Goal: Find contact information: Find contact information

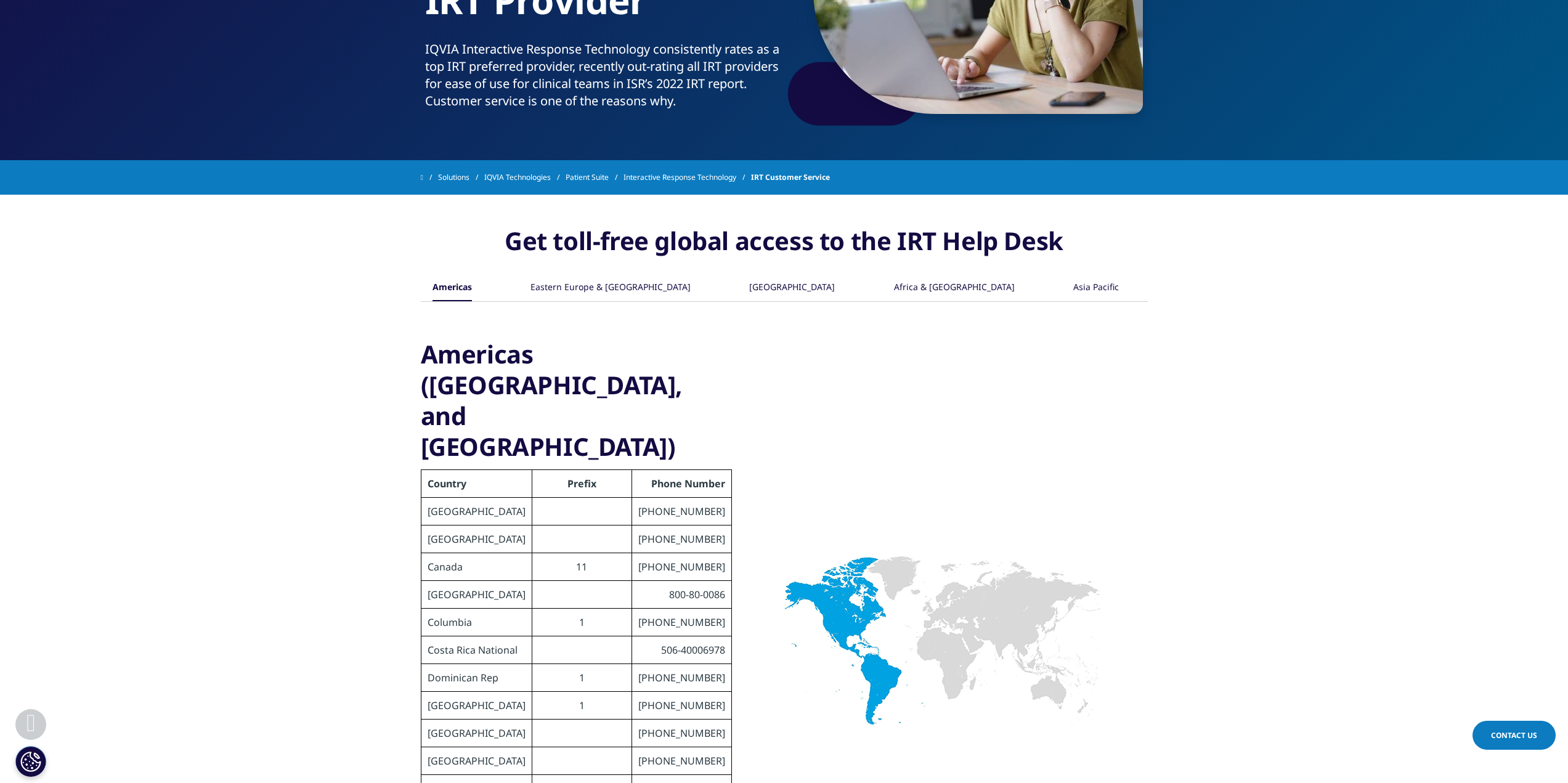
click at [779, 287] on div "[GEOGRAPHIC_DATA]" at bounding box center [791, 288] width 85 height 26
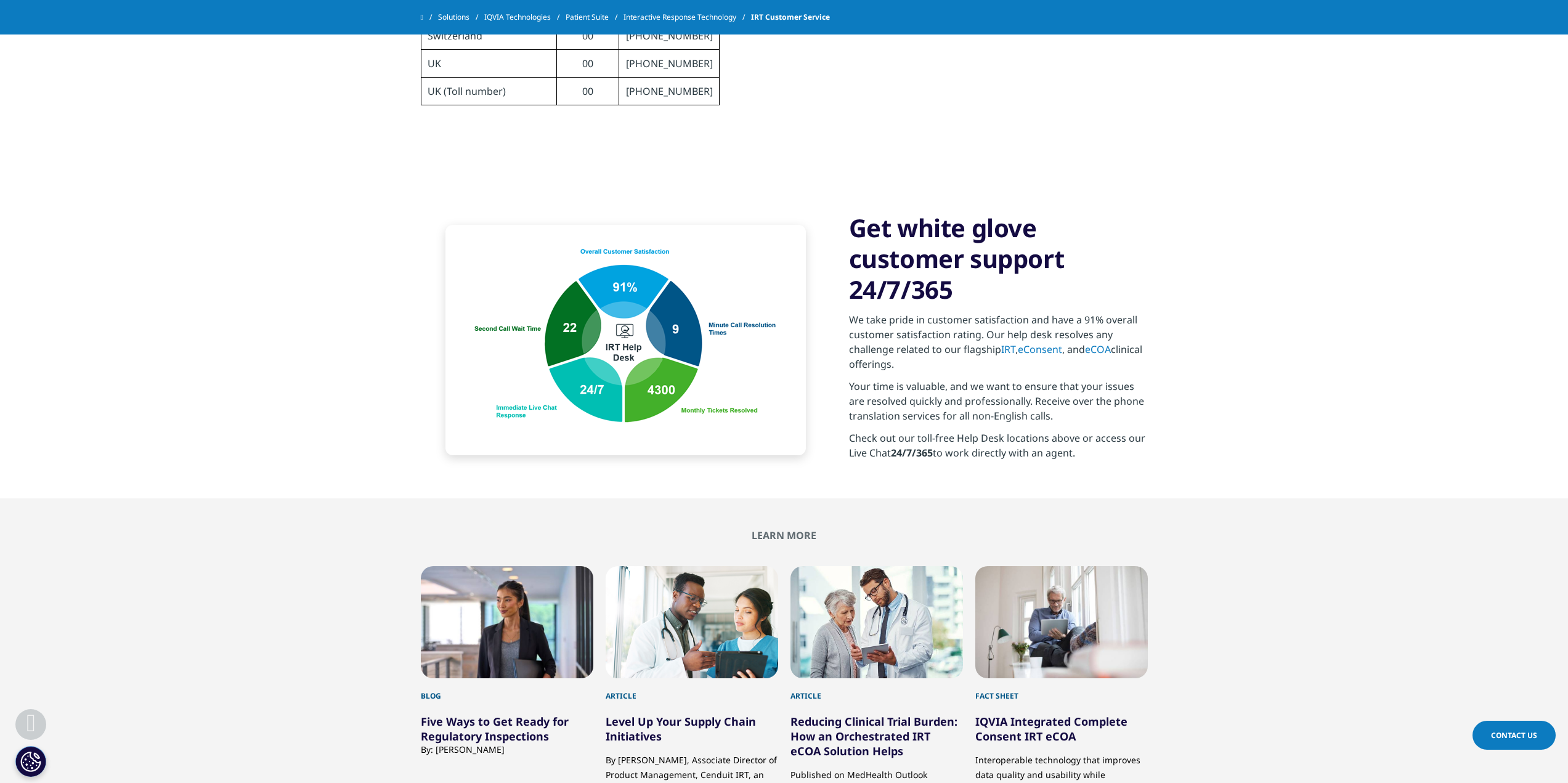
scroll to position [1109, 0]
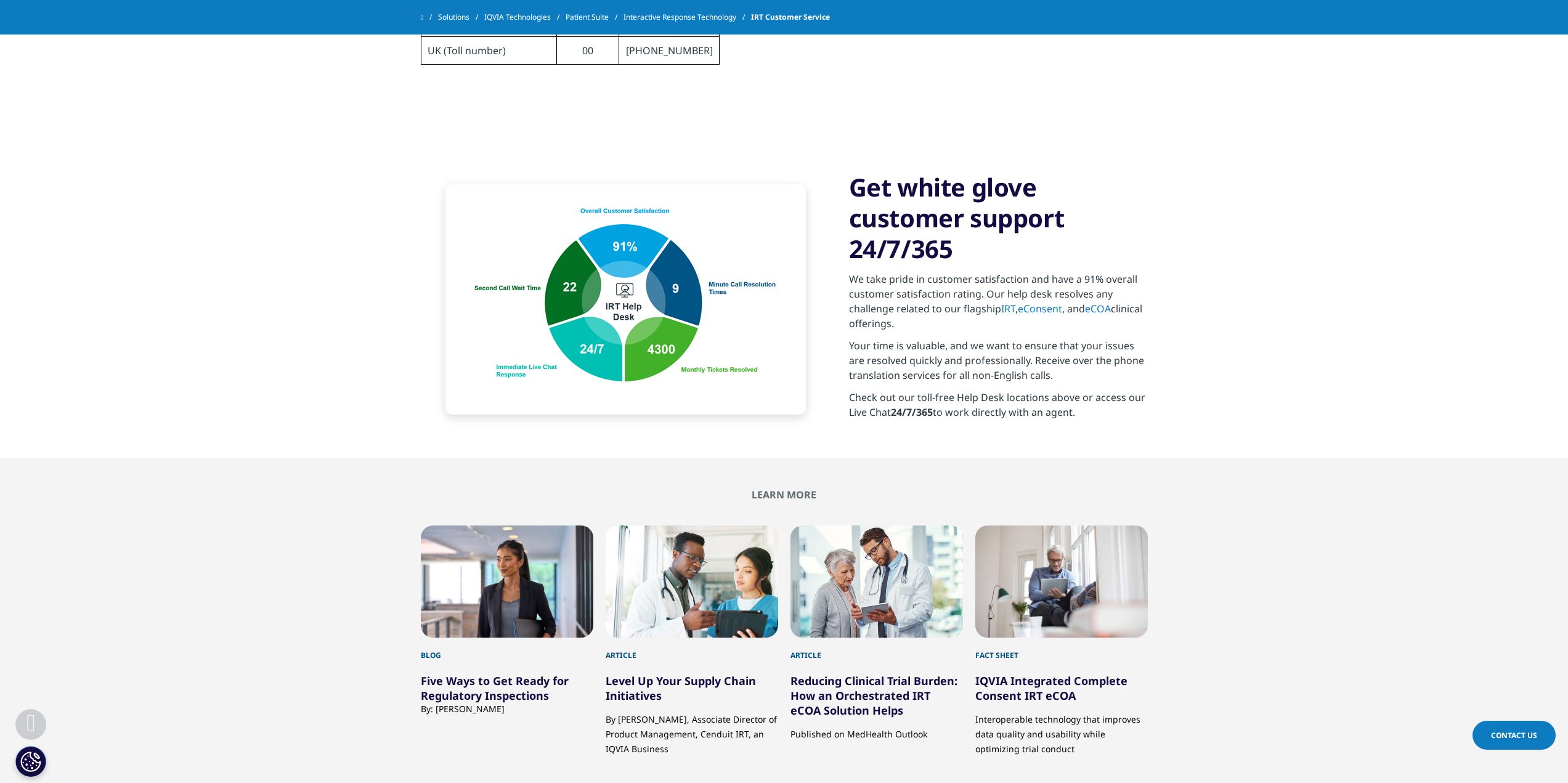
click at [1502, 731] on span "Contact Us" at bounding box center [1514, 735] width 46 height 10
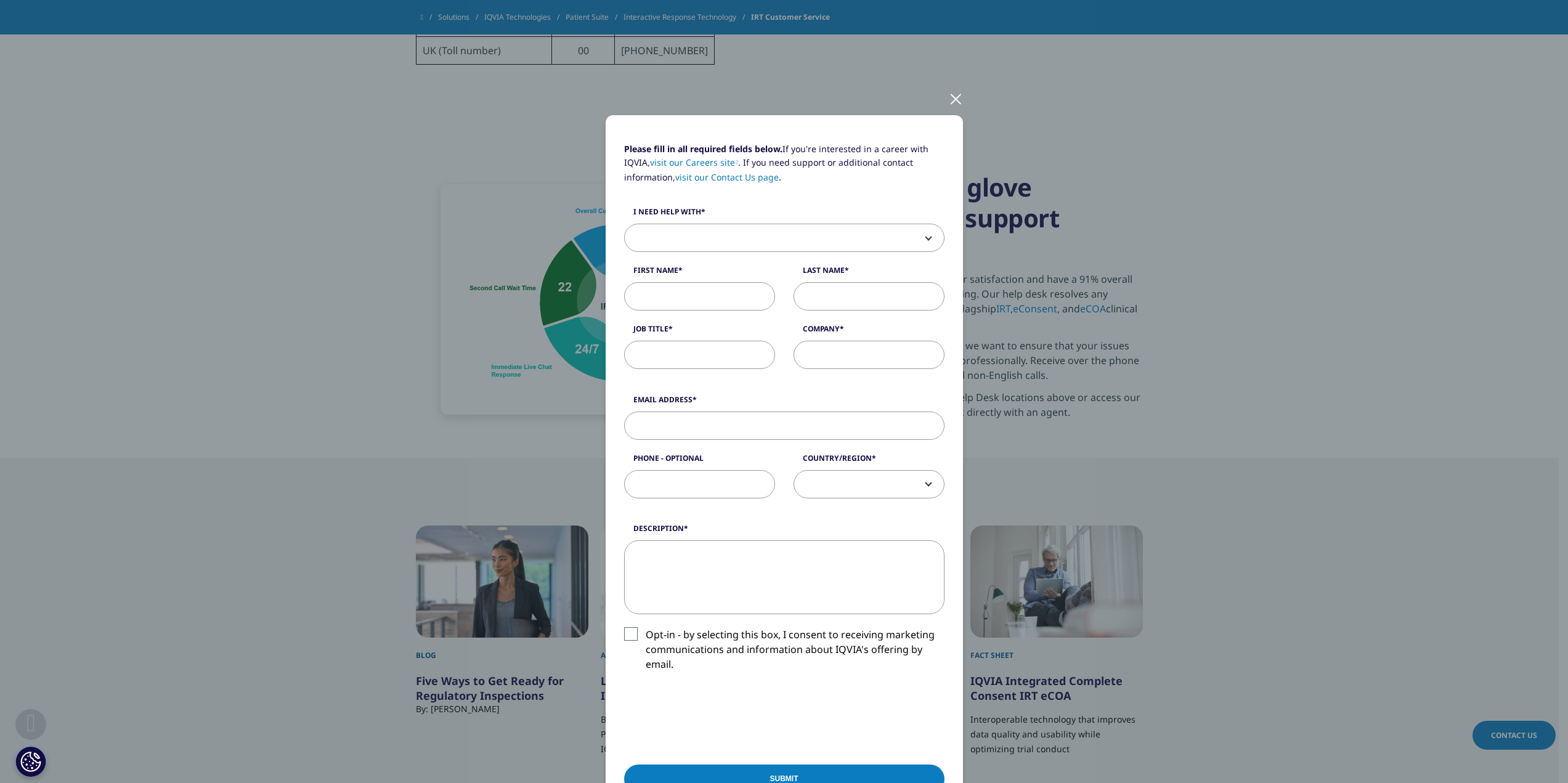
click at [684, 231] on span at bounding box center [784, 238] width 319 height 28
select select "Other"
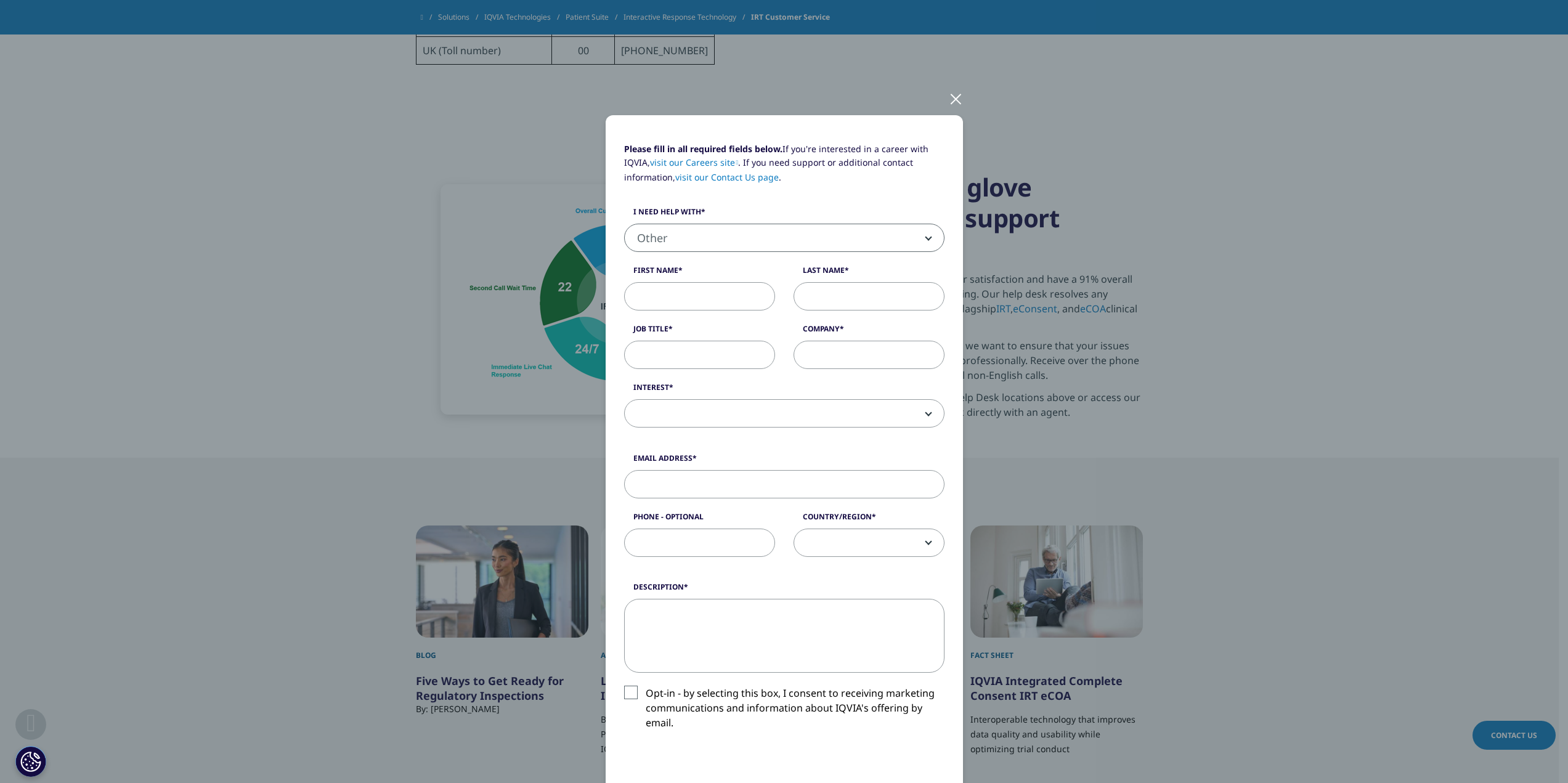
click at [673, 292] on input "First Name" at bounding box center [700, 296] width 151 height 28
type input "Léon"
type input "Rietman"
type input "Trainee"
type input "AbbVie"
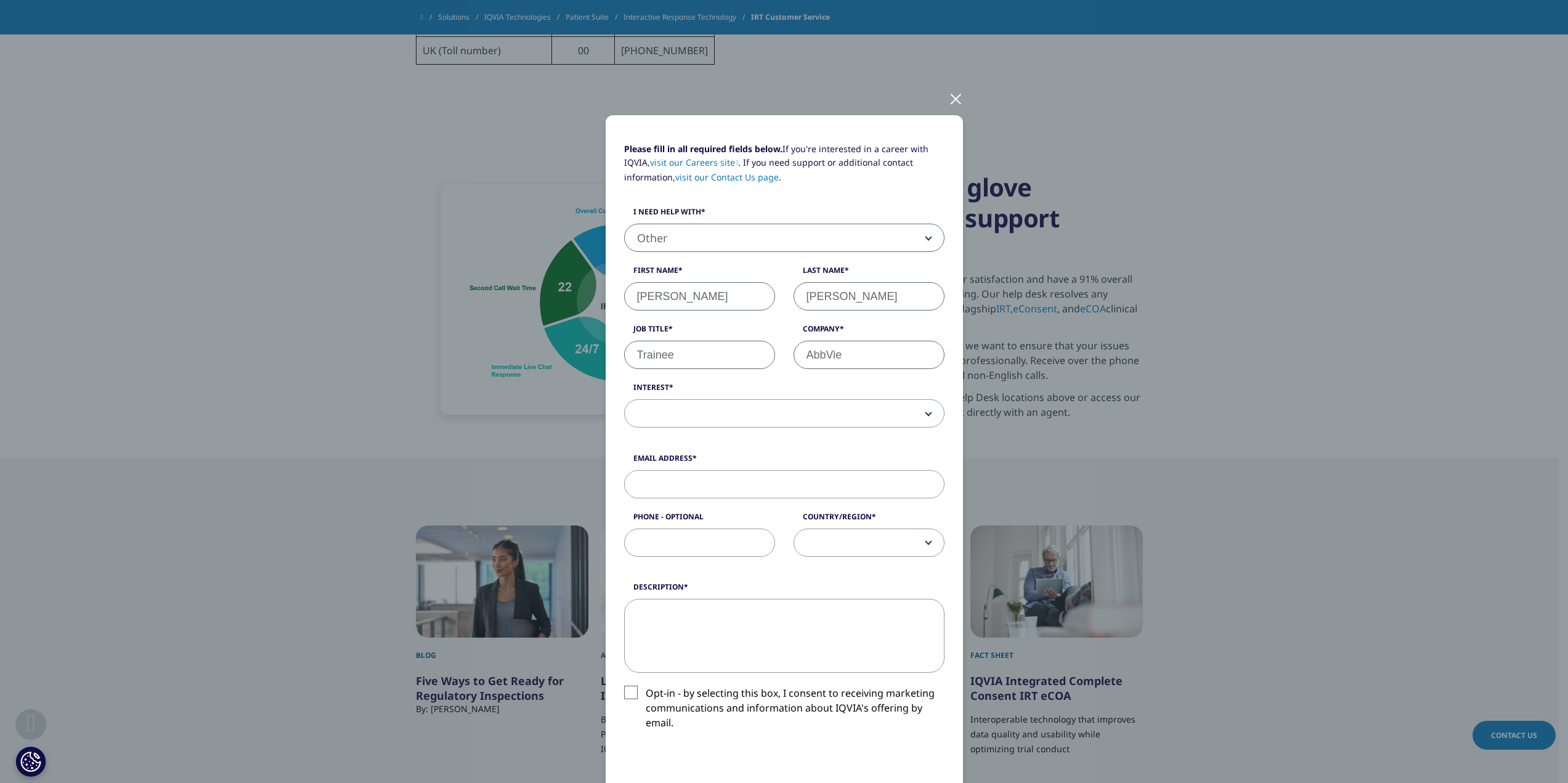
click at [953, 103] on div at bounding box center [956, 98] width 14 height 34
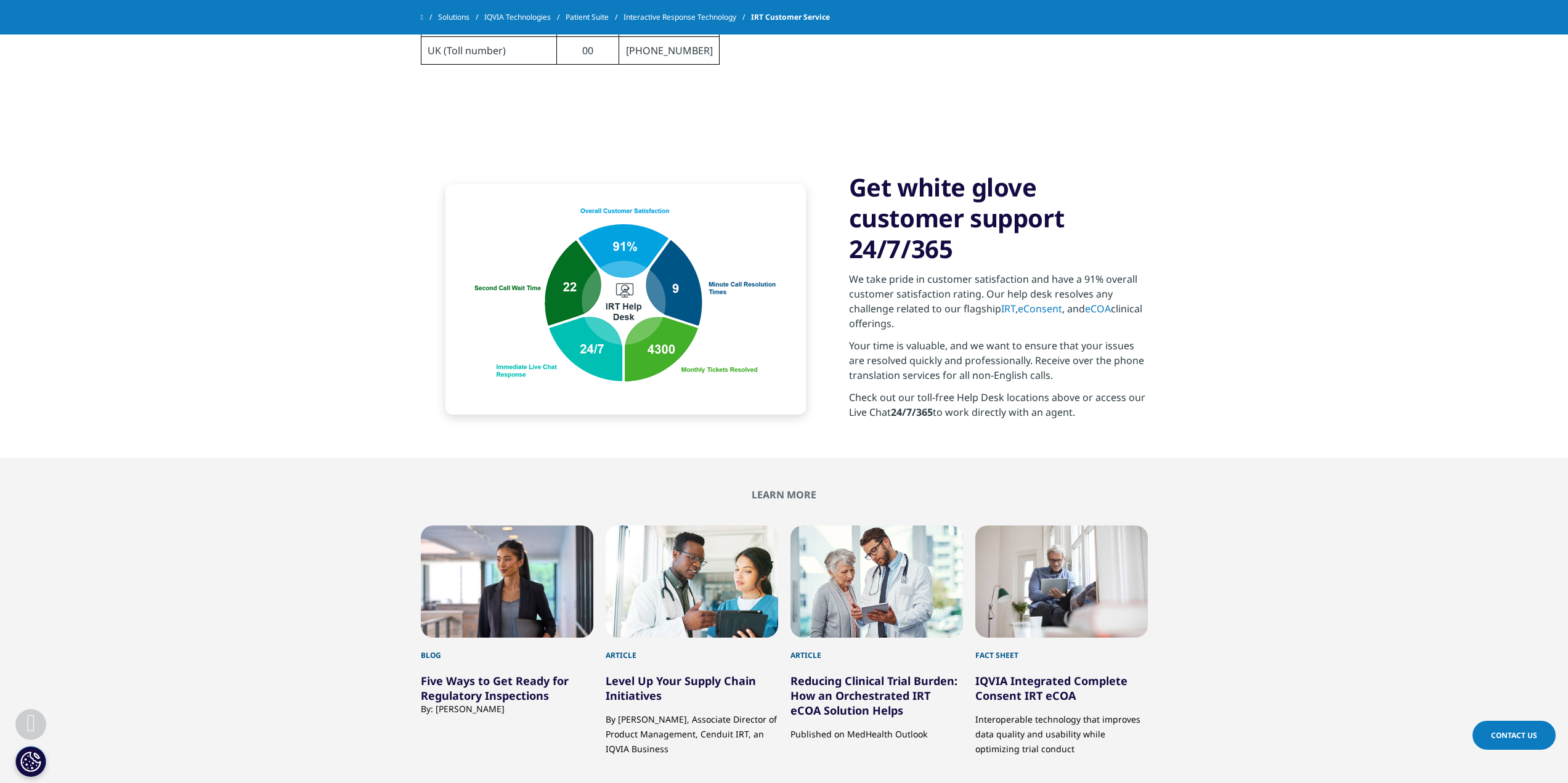
click at [906, 405] on strong "24/7/365" at bounding box center [912, 412] width 42 height 13
click at [924, 405] on strong "24/7/365" at bounding box center [912, 412] width 42 height 13
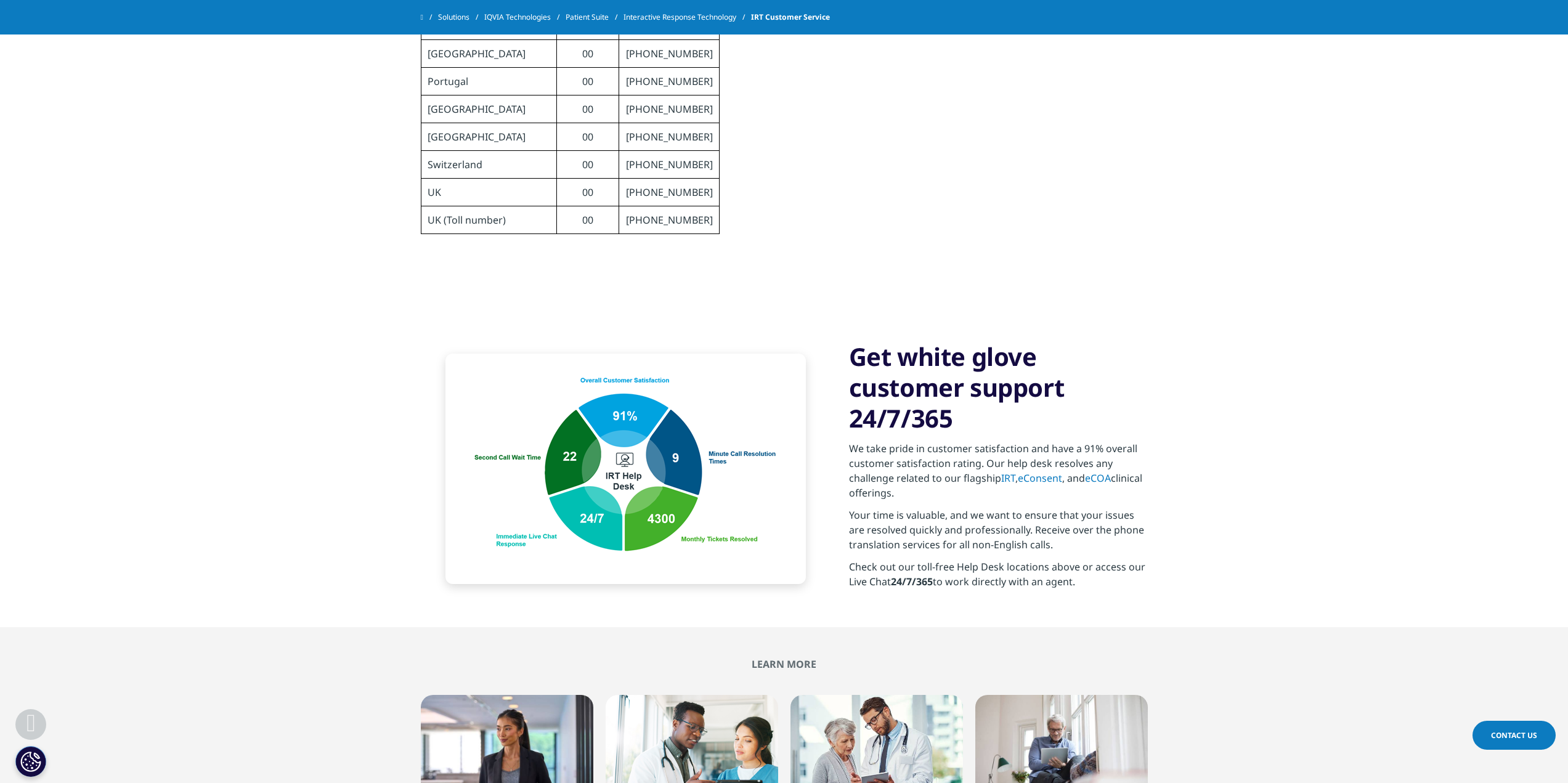
scroll to position [924, 0]
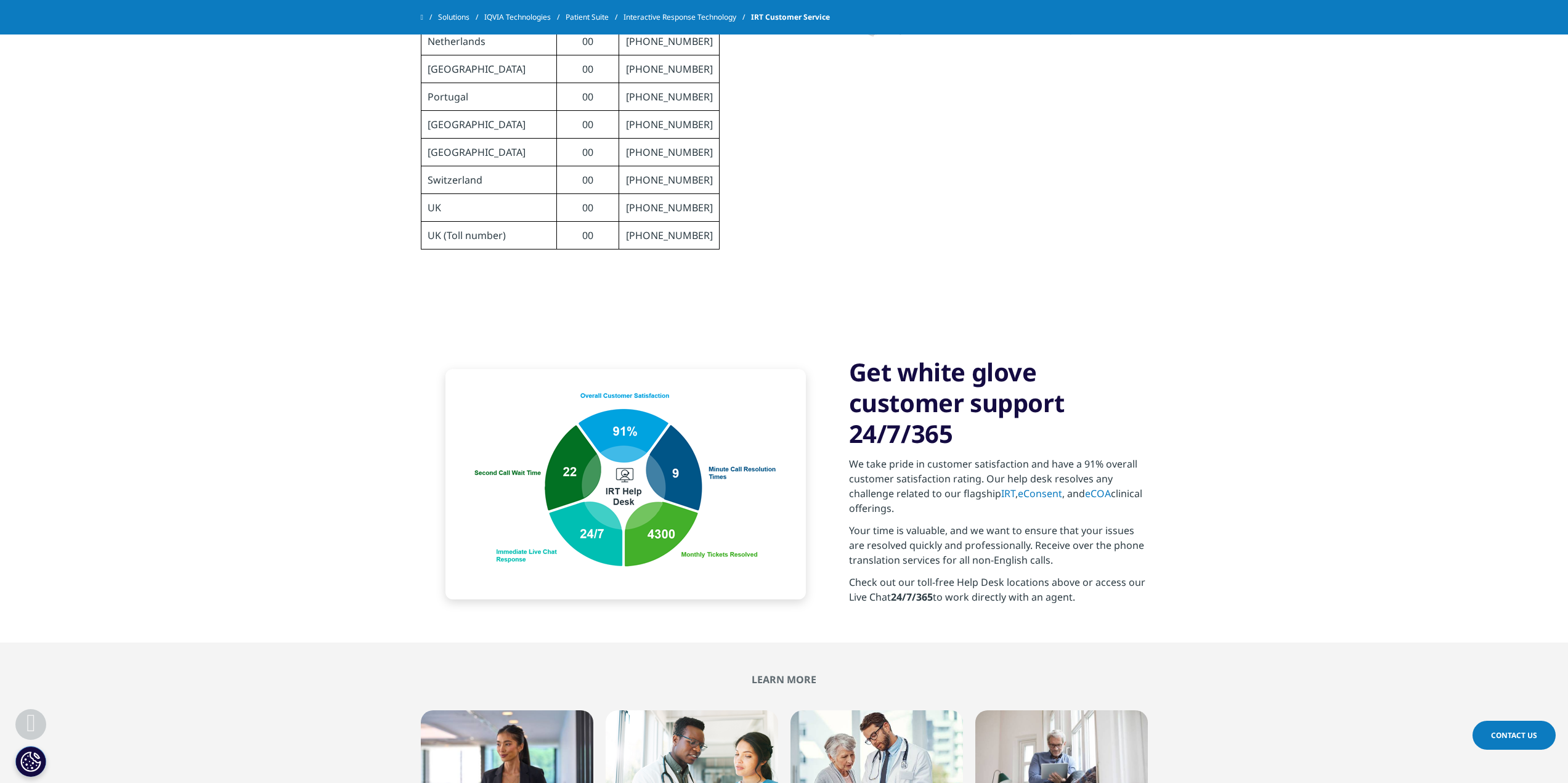
click at [1005, 487] on link "IRT" at bounding box center [1009, 493] width 14 height 13
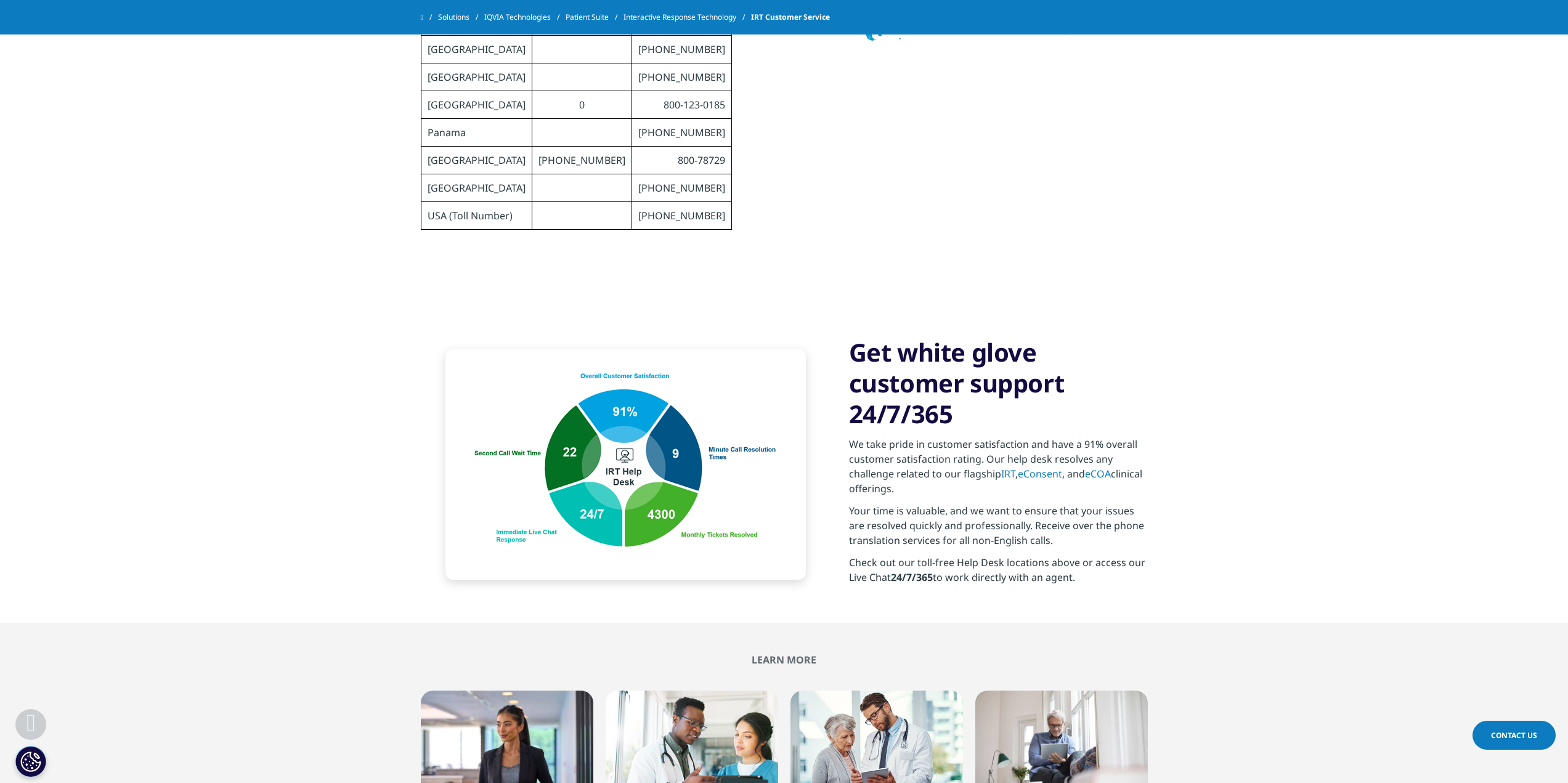
scroll to position [924, 0]
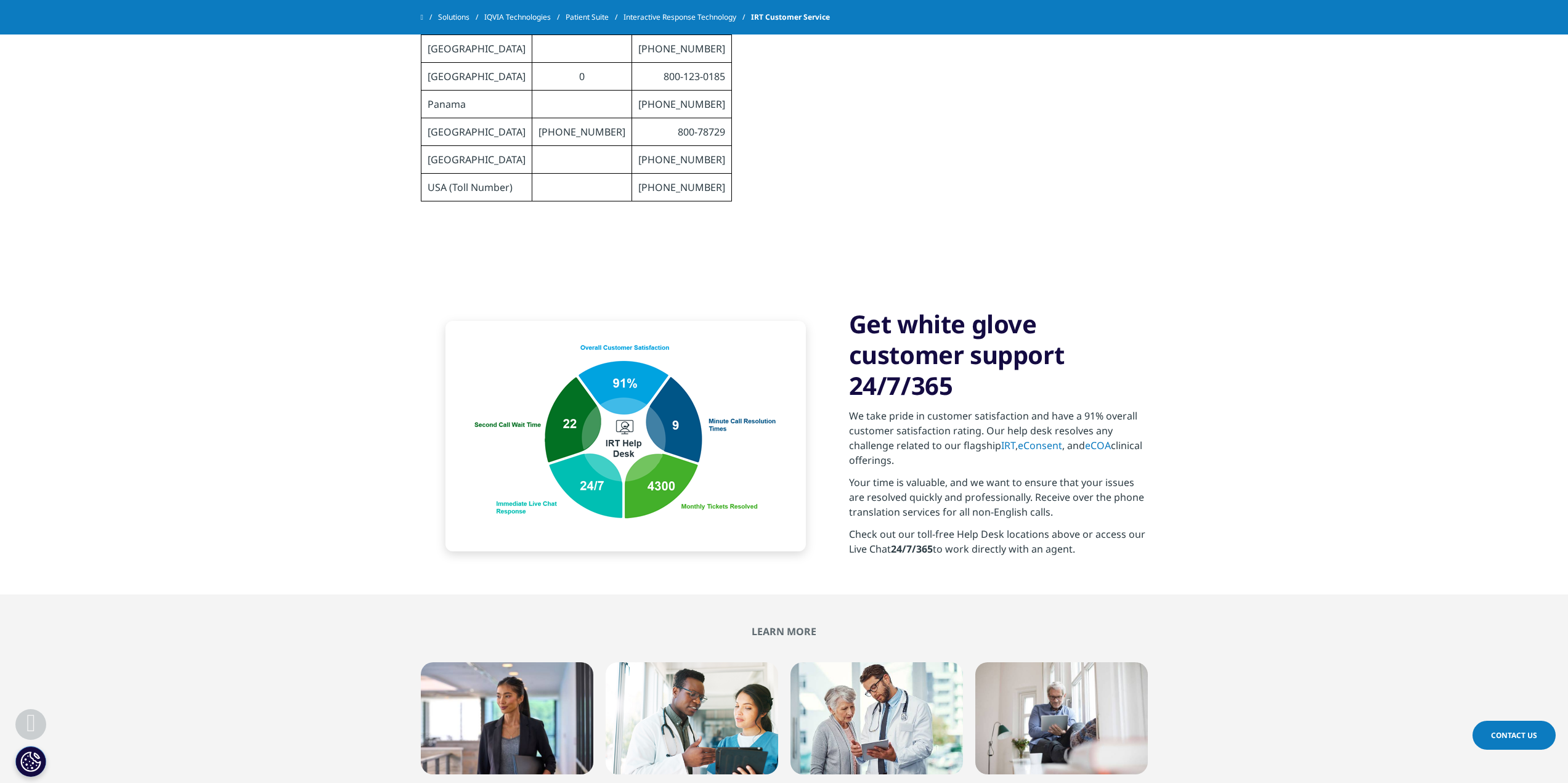
drag, startPoint x: 858, startPoint y: 515, endPoint x: 879, endPoint y: 515, distance: 21.0
click at [863, 527] on p "Check out our toll-free Help Desk locations above or access our Live Chat 24/7/…" at bounding box center [998, 545] width 299 height 37
click at [926, 542] on strong "24/7/365" at bounding box center [912, 549] width 42 height 13
click at [910, 475] on p "Your time is valuable, and we want to ensure that your issues are resolved quic…" at bounding box center [998, 501] width 299 height 52
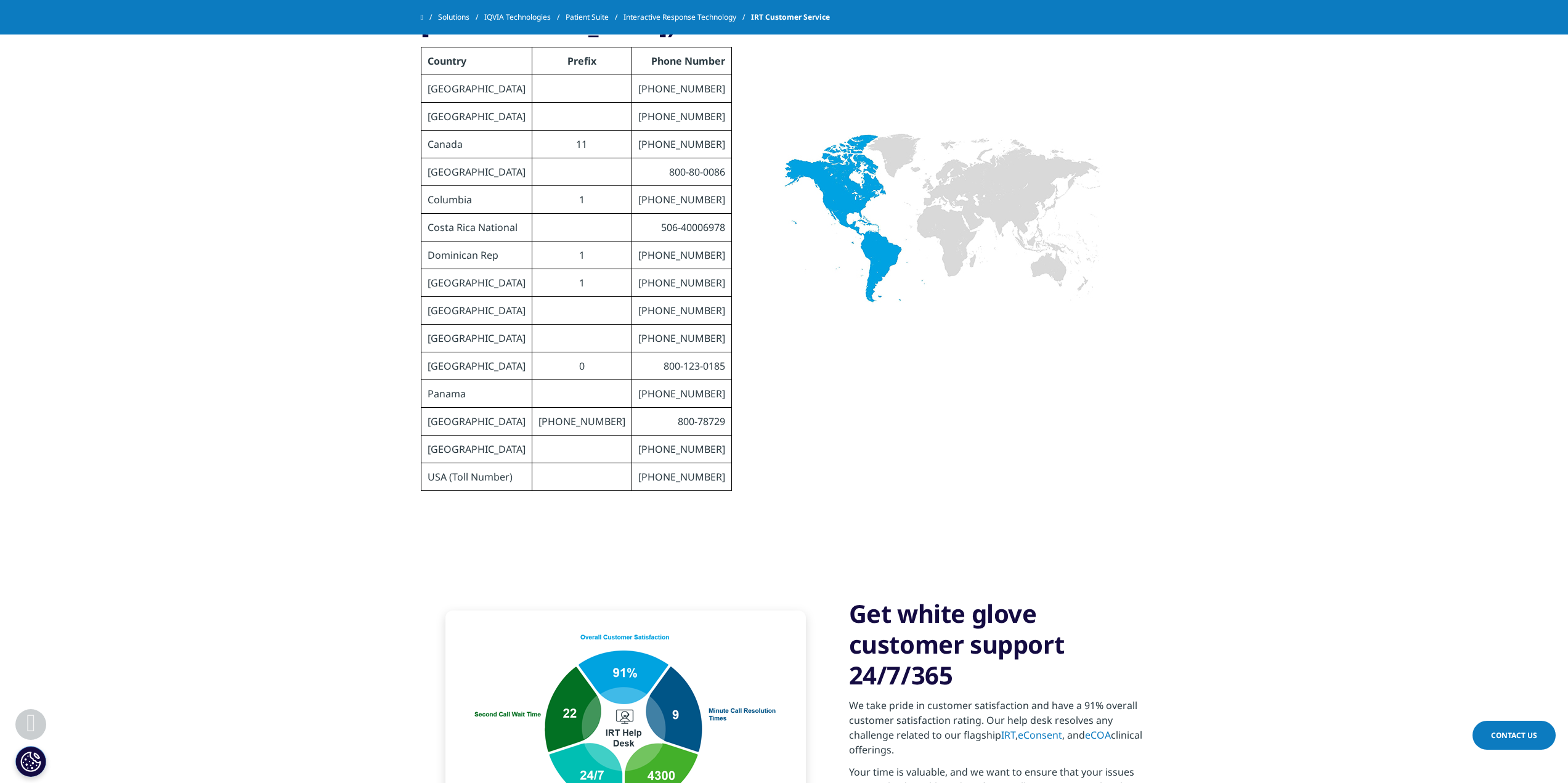
scroll to position [739, 0]
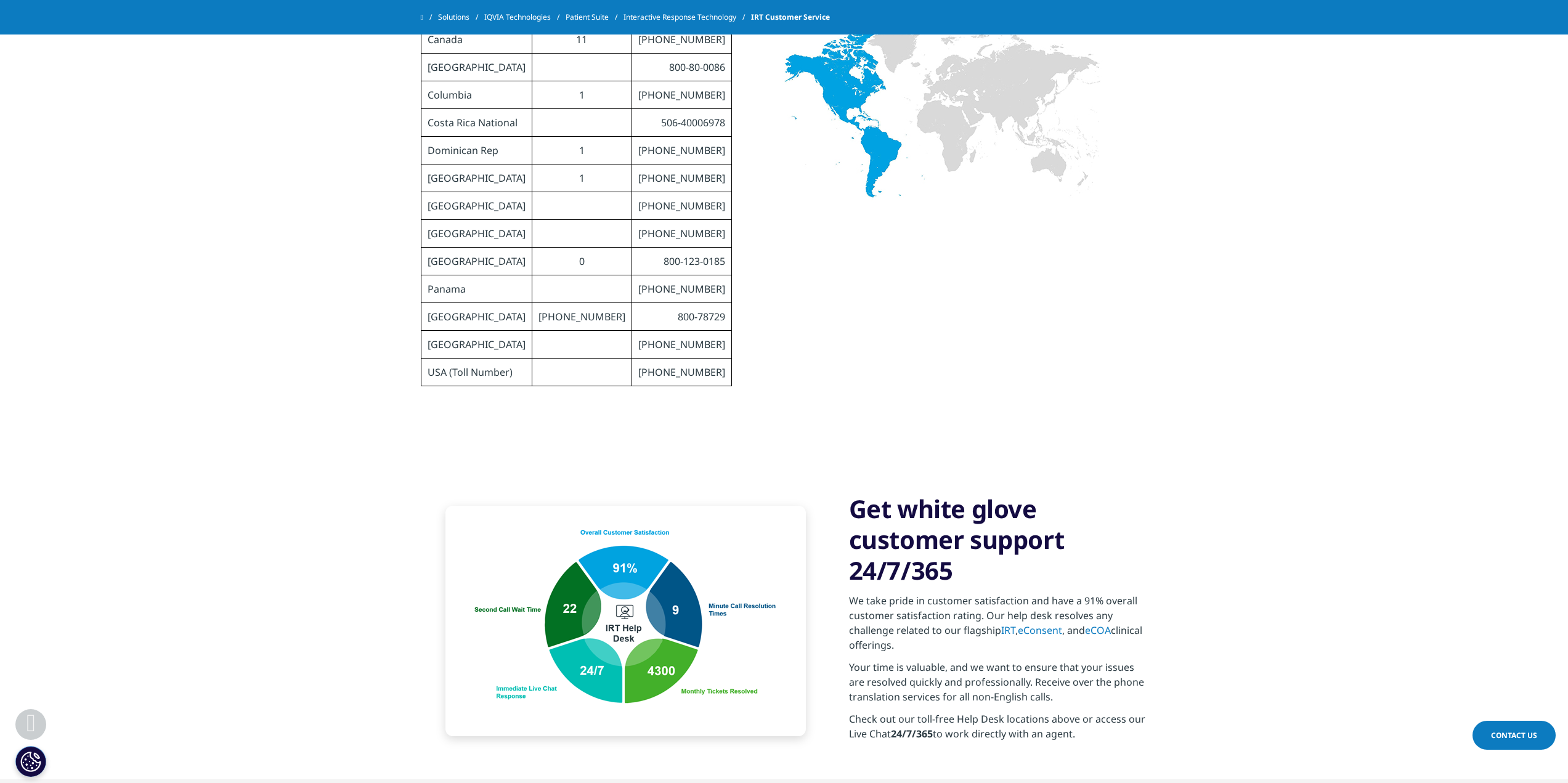
drag, startPoint x: 903, startPoint y: 702, endPoint x: 928, endPoint y: 705, distance: 25.2
click at [905, 727] on strong "24/7/365" at bounding box center [912, 734] width 42 height 13
click at [928, 727] on strong "24/7/365" at bounding box center [912, 734] width 42 height 13
click at [891, 712] on p "Check out our toll-free Help Desk locations above or access our Live Chat 24/7/…" at bounding box center [998, 730] width 299 height 37
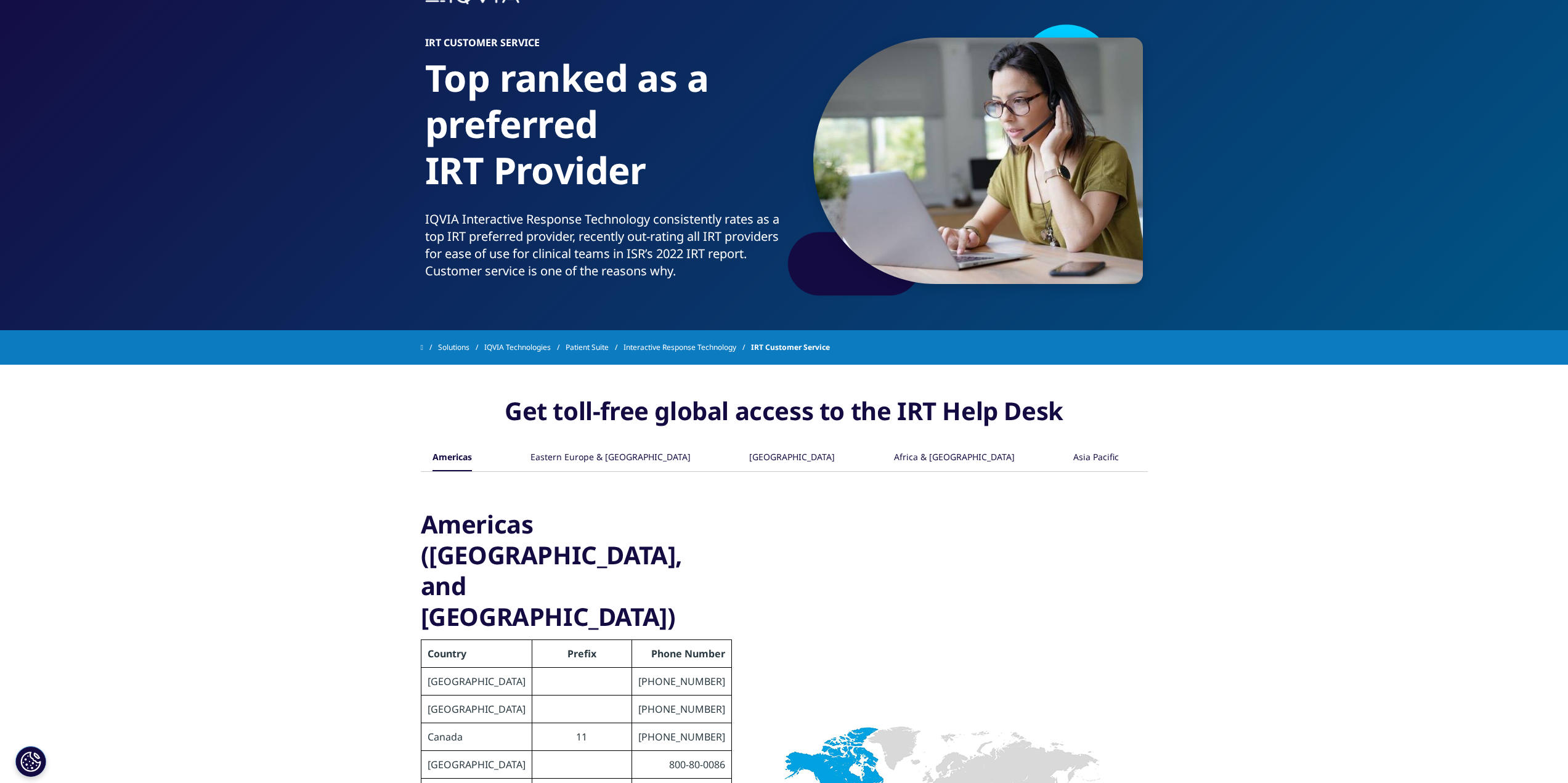
scroll to position [0, 0]
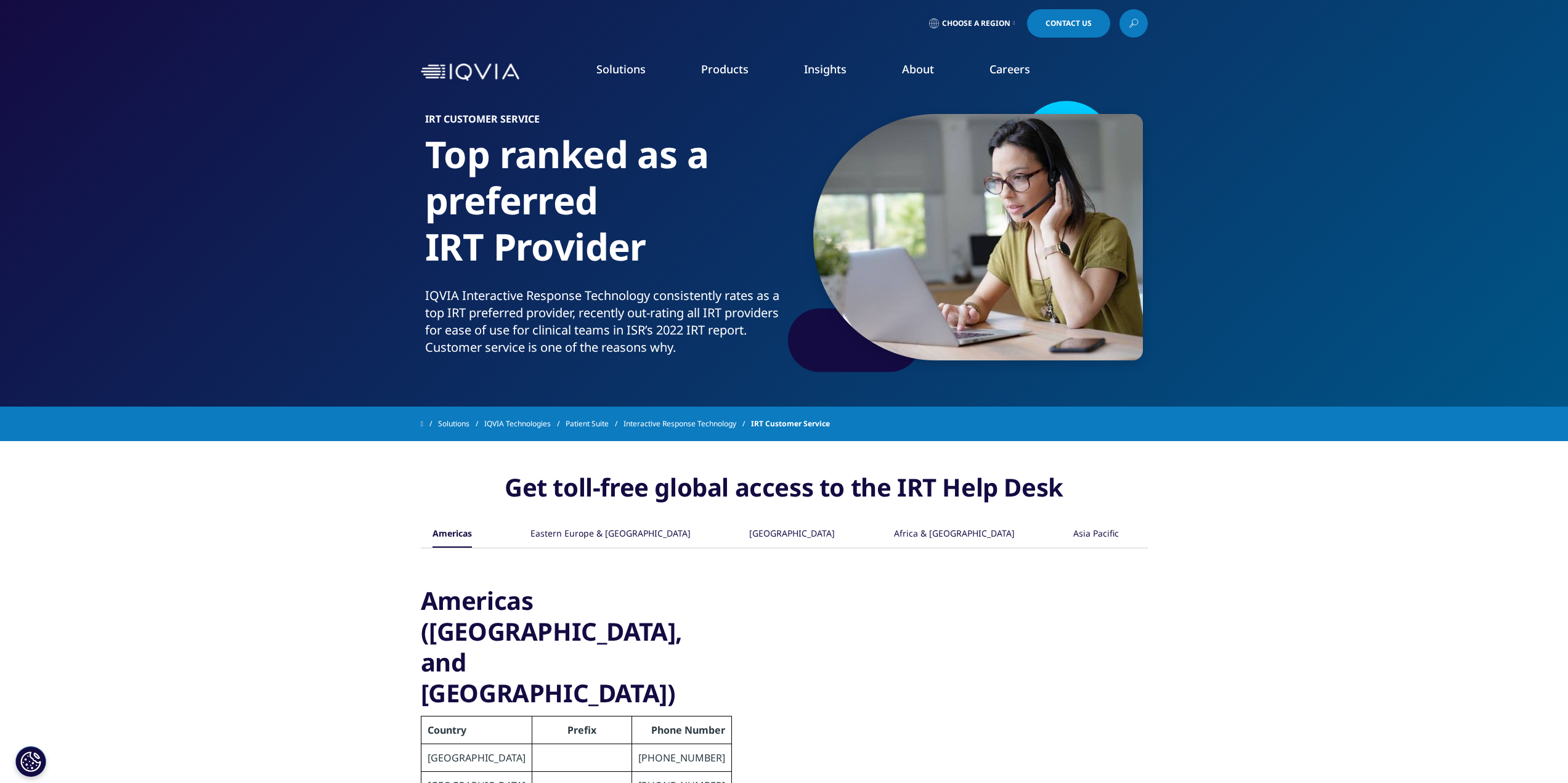
click at [757, 527] on div "[GEOGRAPHIC_DATA]" at bounding box center [791, 534] width 85 height 26
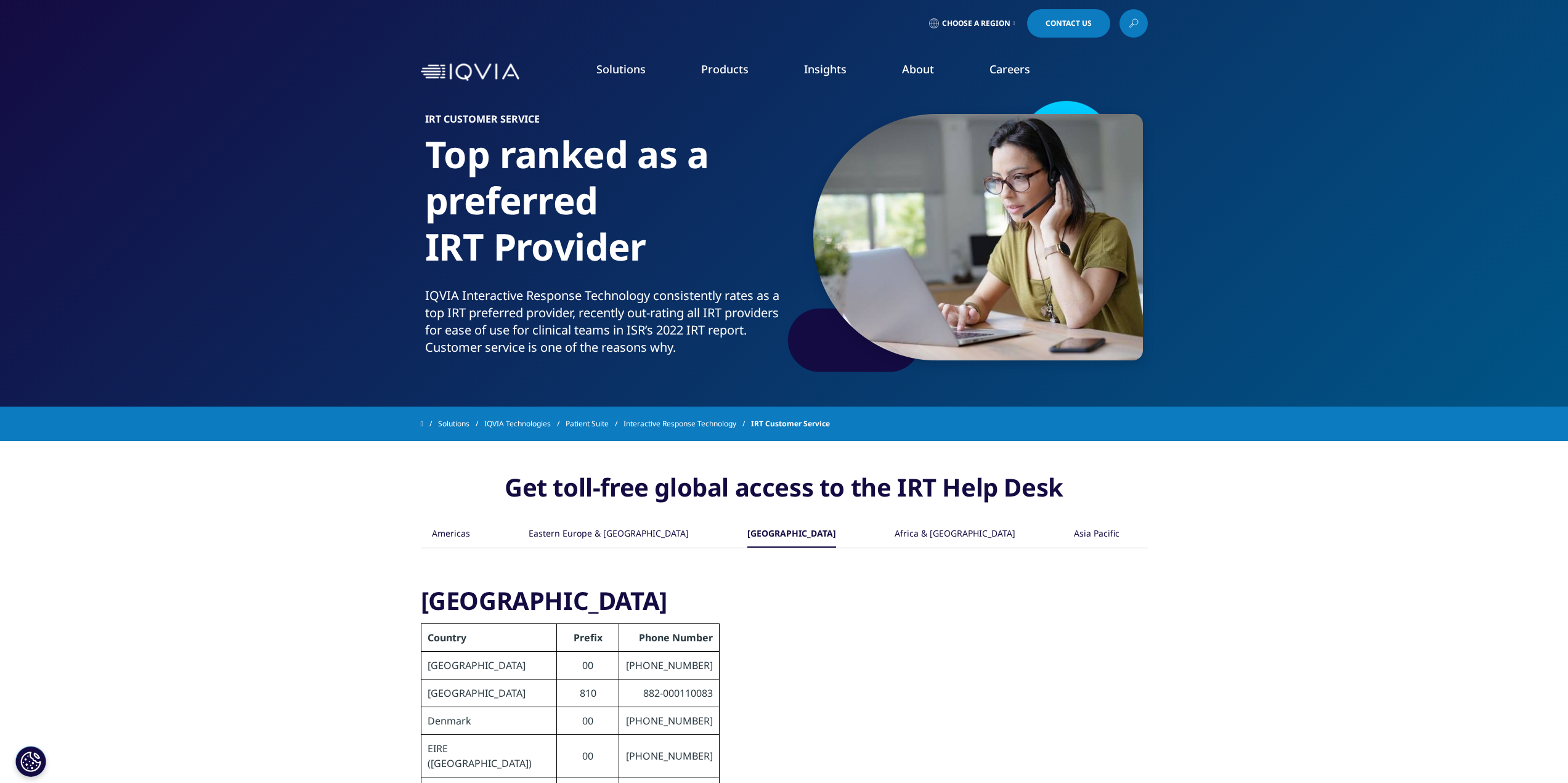
click at [763, 538] on div "[GEOGRAPHIC_DATA]" at bounding box center [791, 534] width 89 height 26
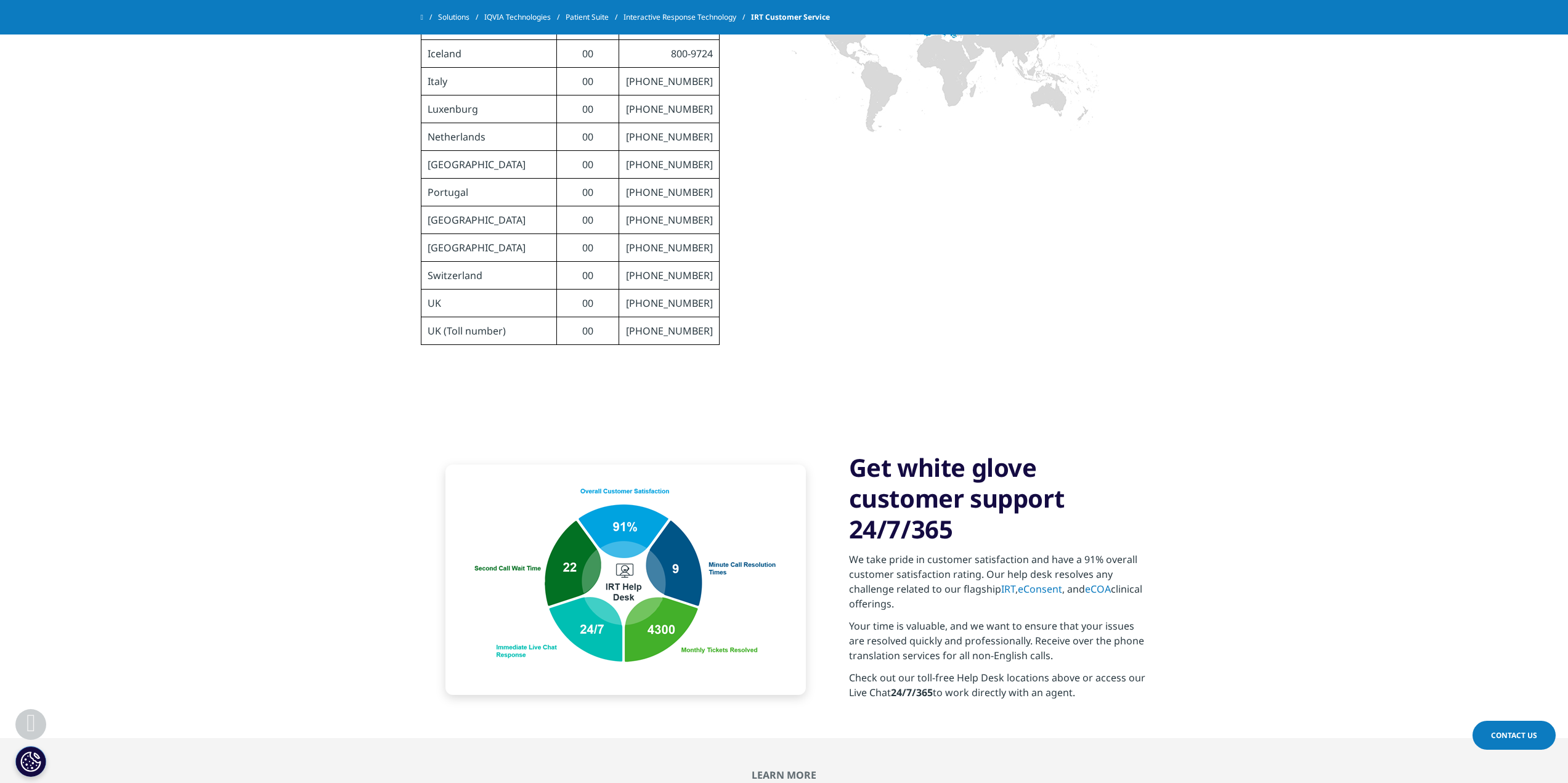
scroll to position [1048, 0]
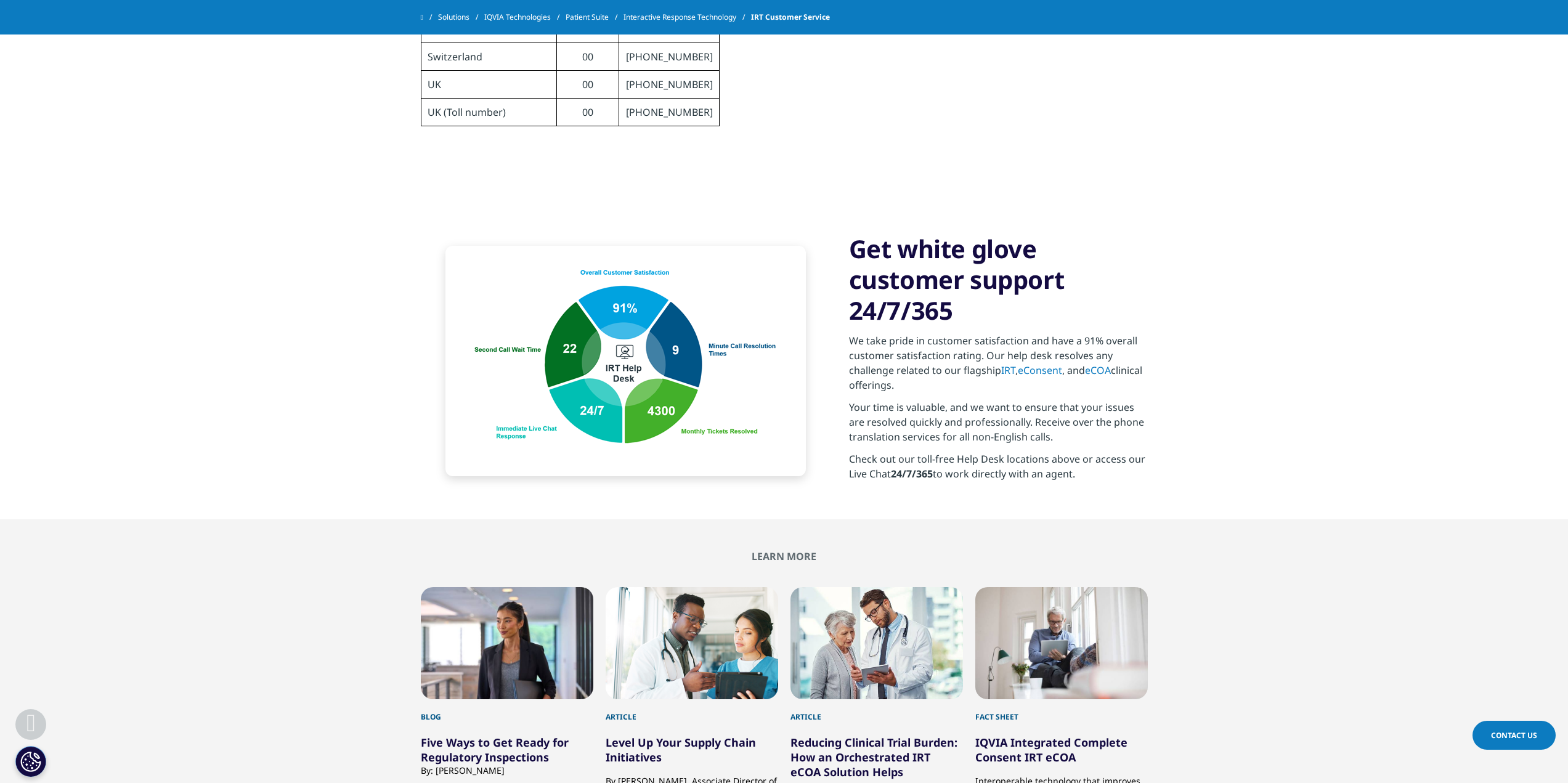
click at [631, 324] on img at bounding box center [625, 361] width 360 height 231
click at [925, 263] on h3 "Get white glove customer support 24/7/365" at bounding box center [998, 280] width 299 height 92
click at [944, 400] on p "Your time is valuable, and we want to ensure that your issues are resolved quic…" at bounding box center [998, 426] width 299 height 52
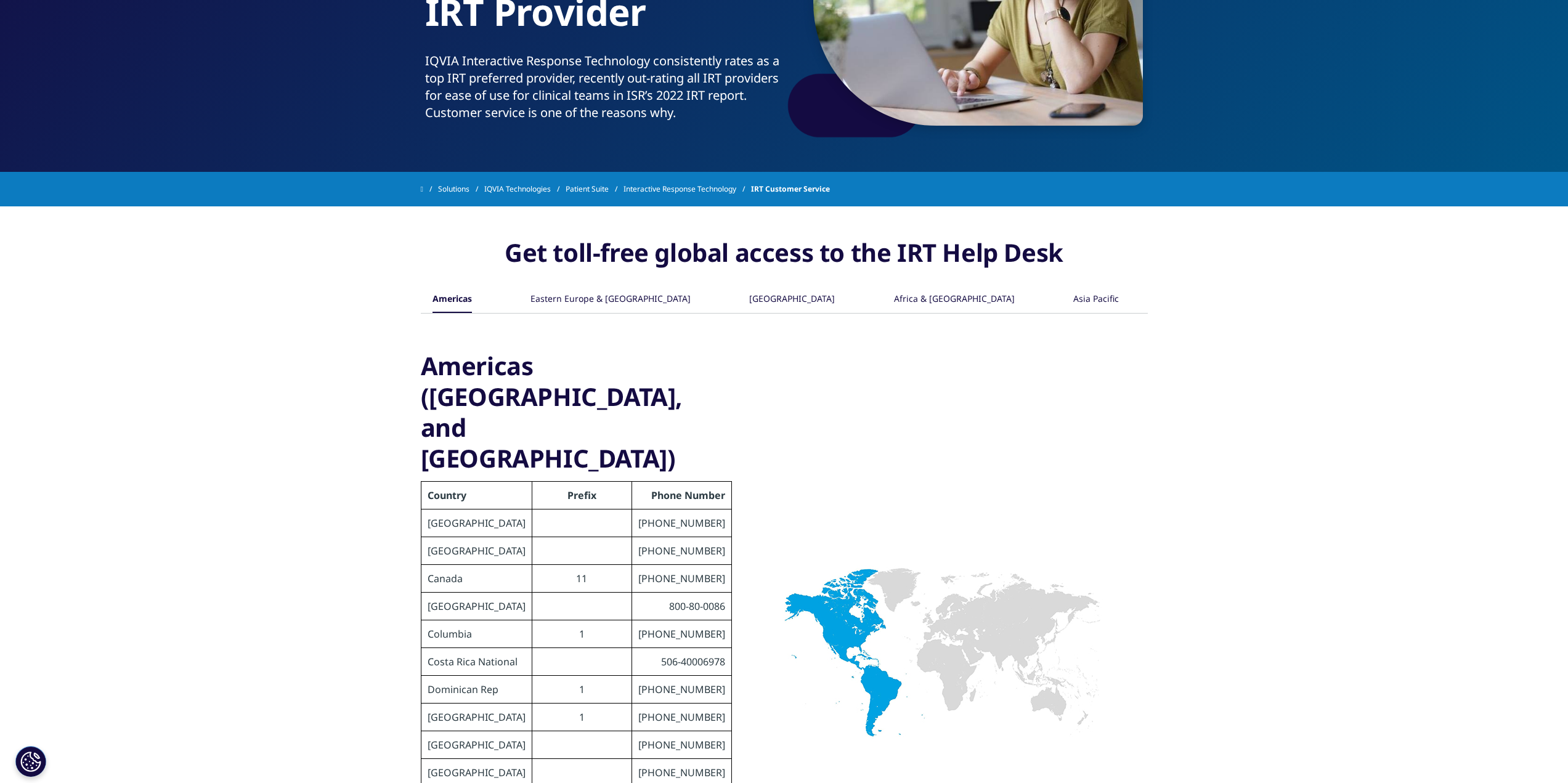
scroll to position [80, 0]
